Goal: Transaction & Acquisition: Download file/media

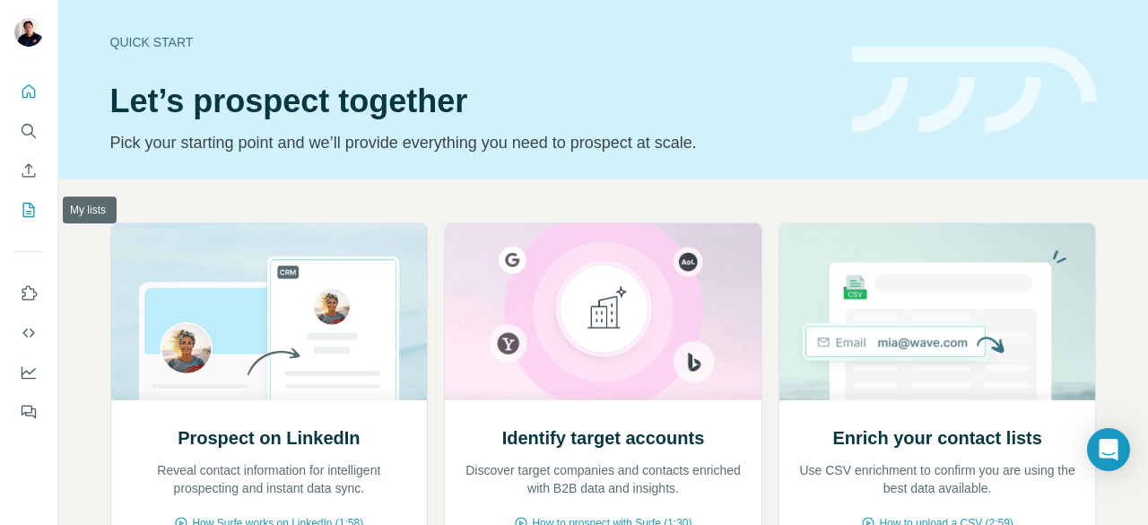
click at [24, 204] on icon "My lists" at bounding box center [29, 210] width 18 height 18
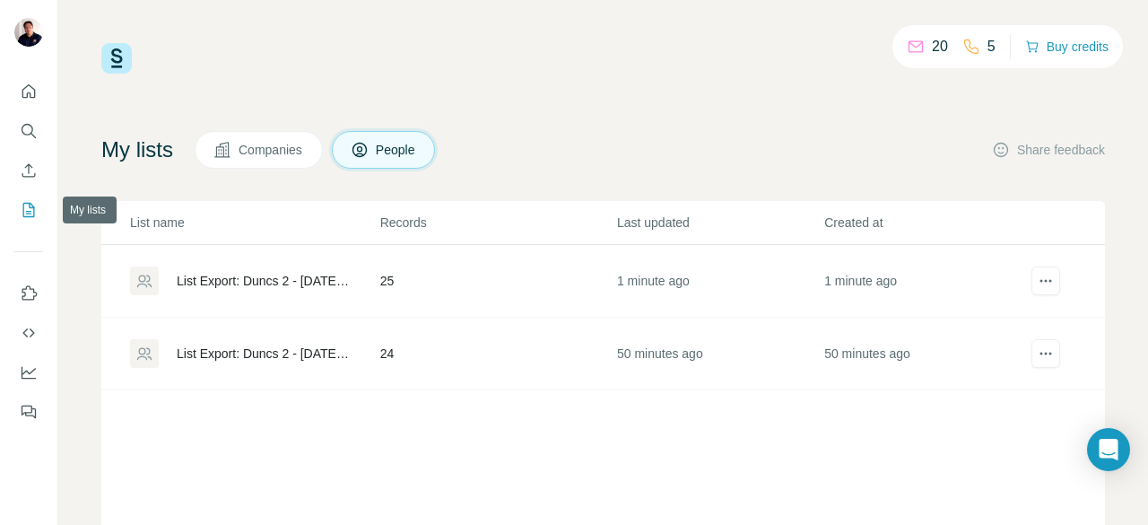
click at [32, 219] on button "My lists" at bounding box center [28, 210] width 29 height 32
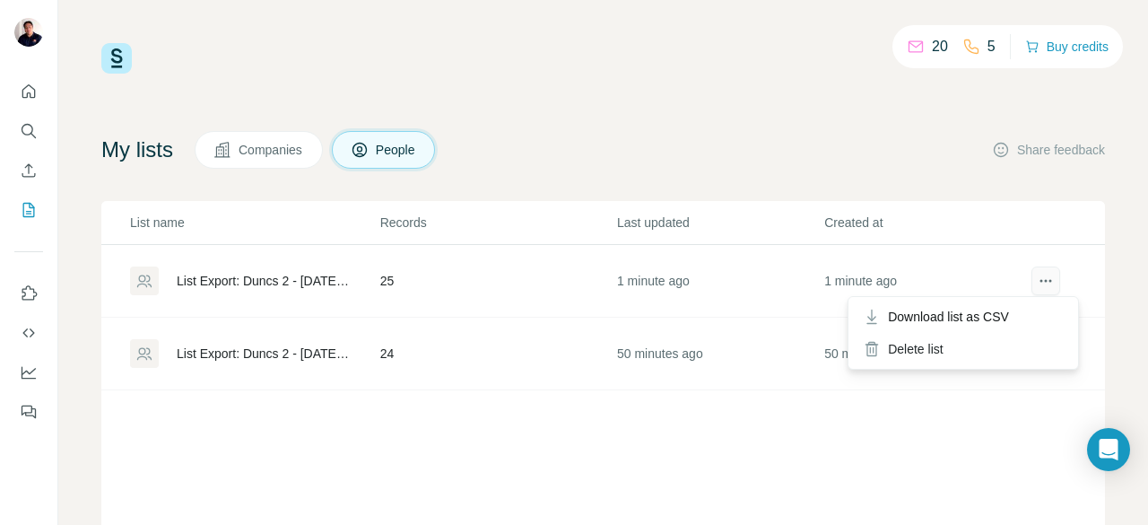
click at [1037, 284] on icon "actions" at bounding box center [1046, 281] width 18 height 18
click at [996, 308] on td "1 minute ago" at bounding box center [926, 281] width 207 height 73
click at [1015, 284] on td "1 minute ago" at bounding box center [926, 281] width 207 height 73
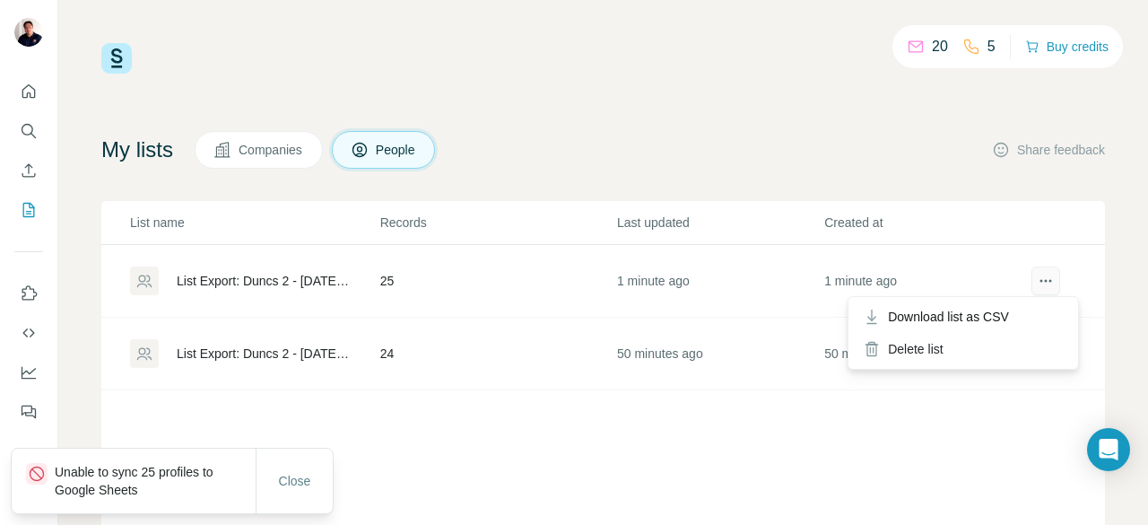
click at [1040, 280] on icon "actions" at bounding box center [1041, 281] width 3 height 3
drag, startPoint x: 1014, startPoint y: 300, endPoint x: 1037, endPoint y: 268, distance: 39.3
click at [1037, 268] on tr "List Export: Duncs 2 - [DATE] 04:00 25 1 minute ago 1 minute ago" at bounding box center [602, 281] width 1003 height 73
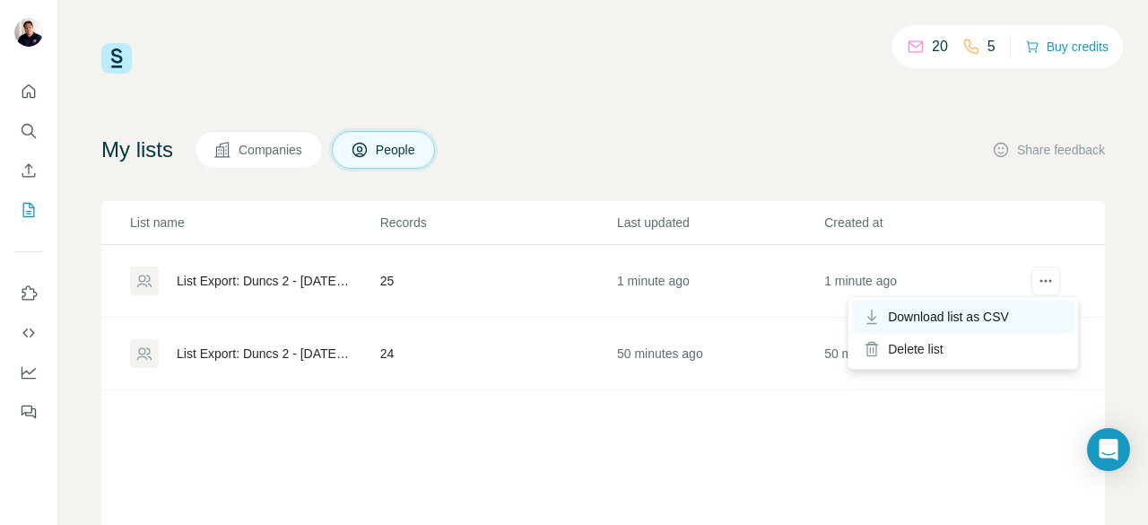
click at [1021, 317] on div "Download list as CSV" at bounding box center [963, 316] width 222 height 32
